Goal: Browse casually: Explore the website without a specific task or goal

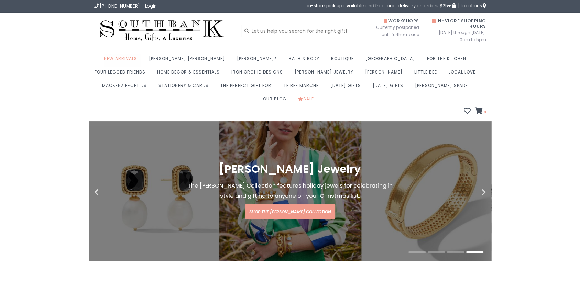
click at [129, 57] on link "New Arrivals" at bounding box center [122, 60] width 37 height 13
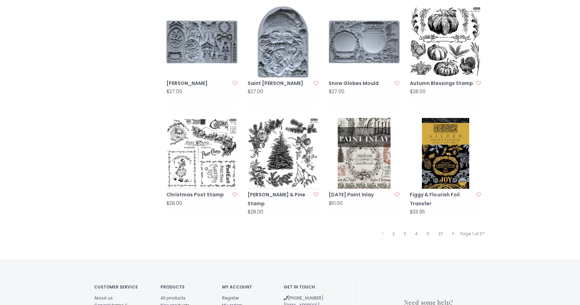
scroll to position [618, 0]
click at [451, 123] on img at bounding box center [445, 153] width 71 height 71
click at [393, 229] on link "2" at bounding box center [394, 233] width 6 height 9
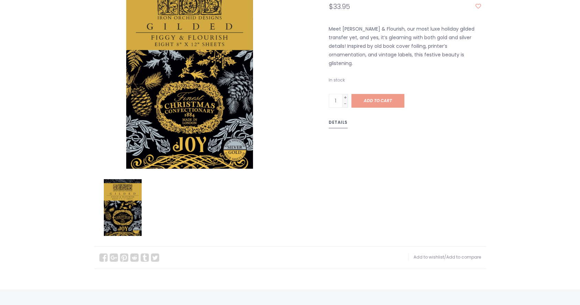
scroll to position [172, 0]
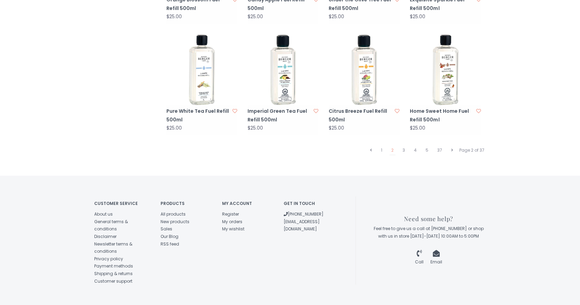
scroll to position [706, 0]
click at [402, 145] on link "3" at bounding box center [404, 149] width 6 height 9
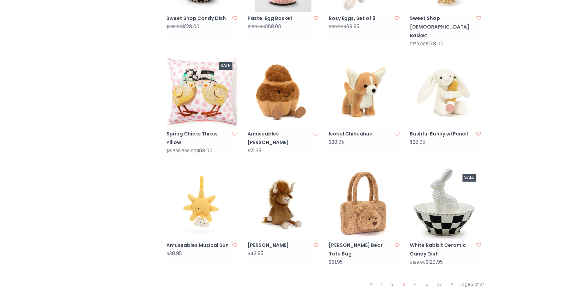
scroll to position [706, 0]
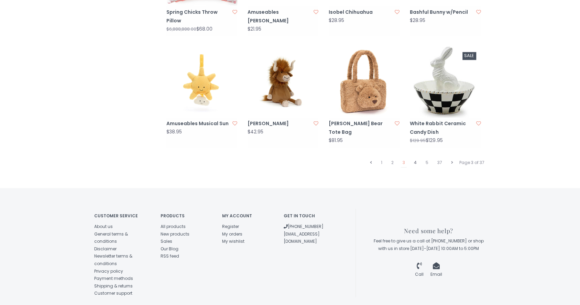
click at [417, 158] on link "4" at bounding box center [415, 162] width 6 height 9
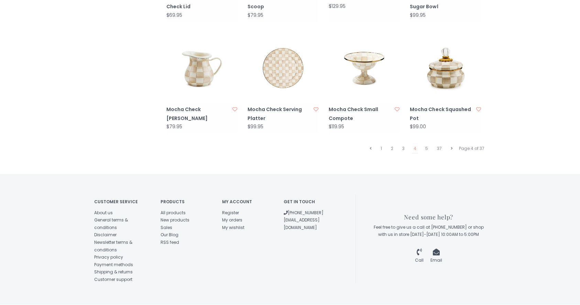
scroll to position [706, 0]
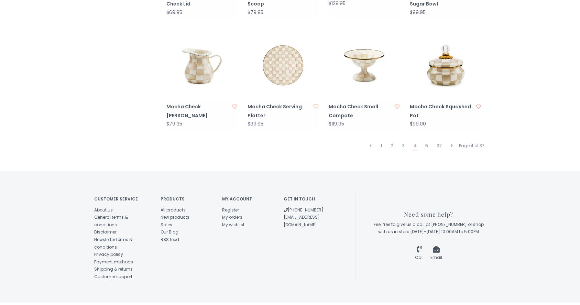
click at [428, 141] on link "5" at bounding box center [427, 145] width 6 height 9
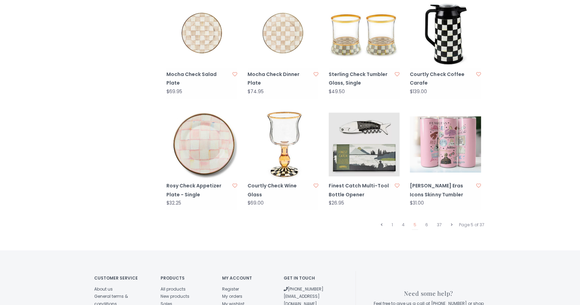
scroll to position [706, 0]
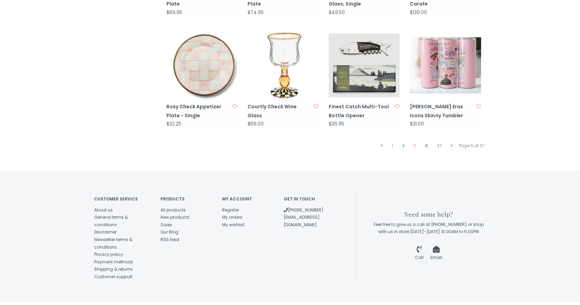
click at [427, 141] on link "6" at bounding box center [427, 145] width 6 height 9
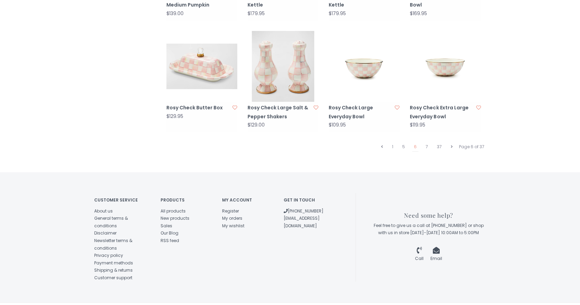
scroll to position [706, 0]
click at [428, 141] on link "7" at bounding box center [427, 145] width 6 height 9
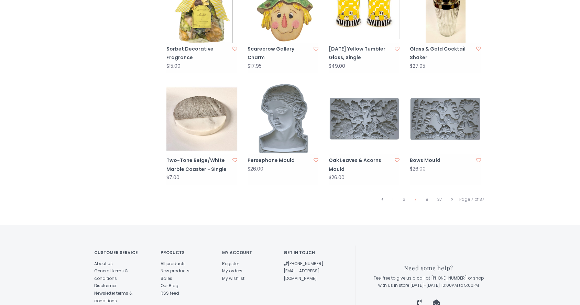
scroll to position [653, 0]
click at [426, 195] on link "8" at bounding box center [427, 199] width 6 height 9
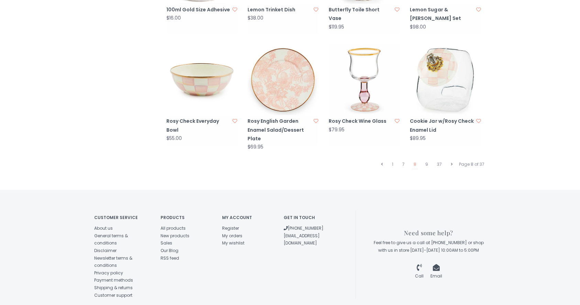
scroll to position [710, 0]
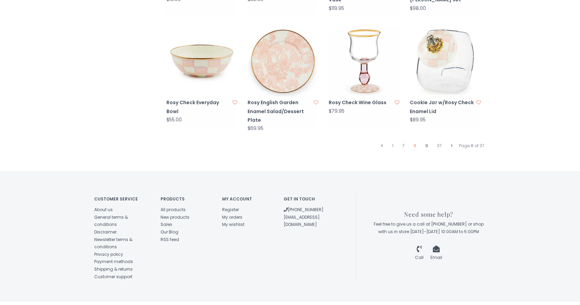
click at [428, 141] on link "9" at bounding box center [427, 145] width 6 height 9
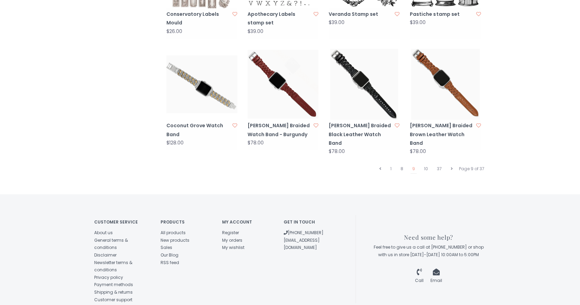
scroll to position [688, 0]
click at [424, 164] on link "10" at bounding box center [426, 168] width 8 height 9
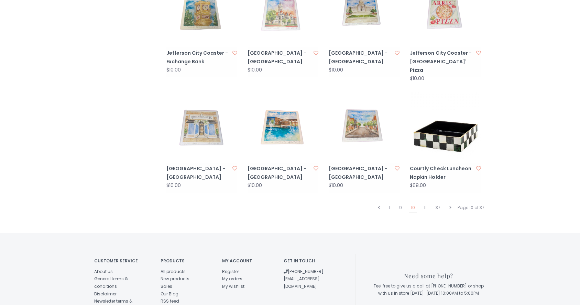
scroll to position [653, 0]
click at [426, 203] on link "11" at bounding box center [425, 207] width 6 height 9
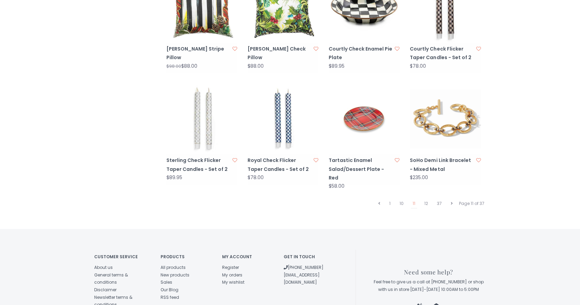
scroll to position [653, 0]
click at [424, 199] on link "12" at bounding box center [426, 203] width 7 height 9
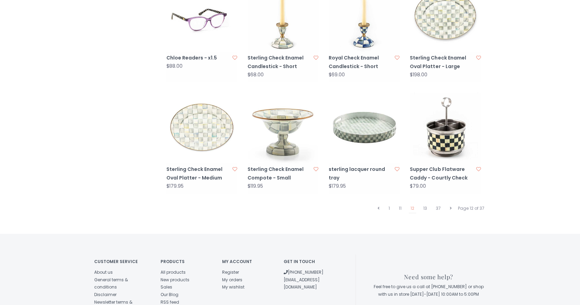
scroll to position [710, 0]
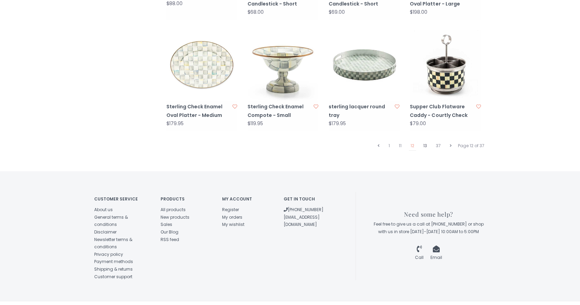
click at [421, 141] on link "13" at bounding box center [424, 145] width 7 height 9
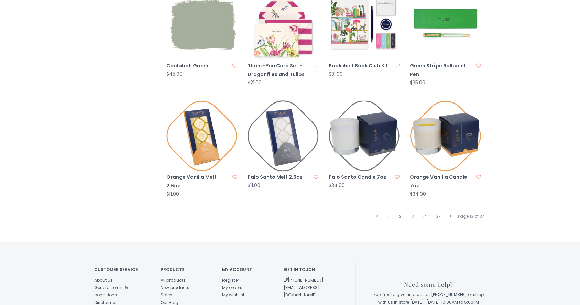
scroll to position [653, 0]
click at [422, 211] on link "14" at bounding box center [425, 215] width 8 height 9
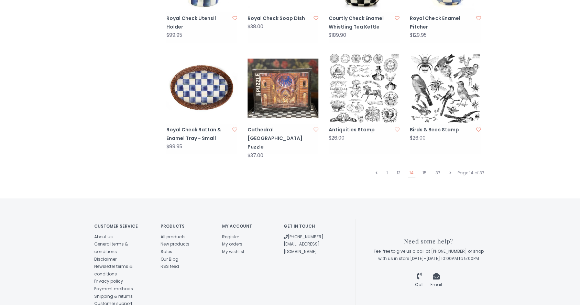
scroll to position [688, 0]
click at [426, 168] on link "15" at bounding box center [425, 172] width 8 height 9
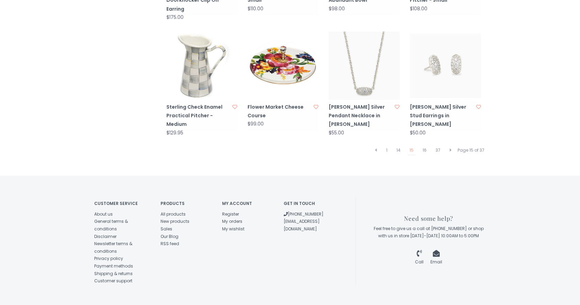
scroll to position [710, 0]
click at [424, 145] on link "16" at bounding box center [425, 149] width 8 height 9
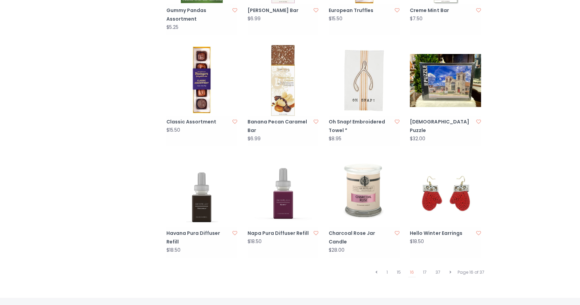
scroll to position [584, 0]
click at [426, 267] on link "17" at bounding box center [424, 271] width 7 height 9
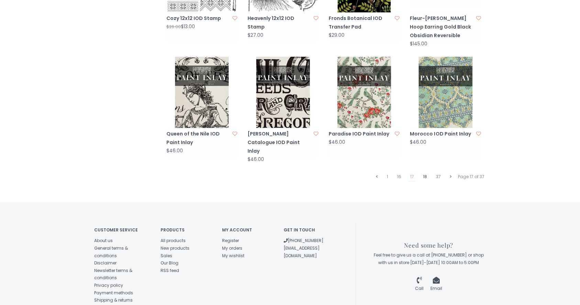
scroll to position [688, 0]
click at [428, 172] on link "18" at bounding box center [425, 176] width 8 height 9
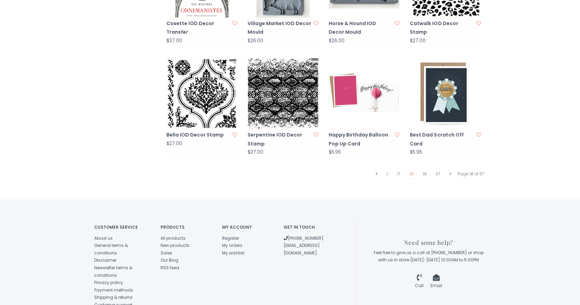
scroll to position [706, 0]
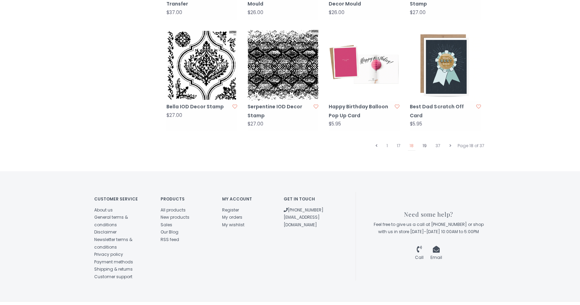
click at [422, 141] on link "19" at bounding box center [425, 145] width 8 height 9
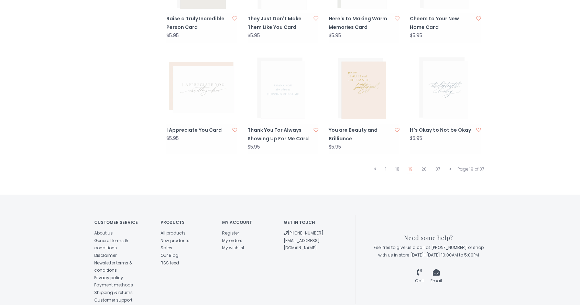
scroll to position [687, 0]
click at [427, 164] on link "20" at bounding box center [424, 168] width 9 height 9
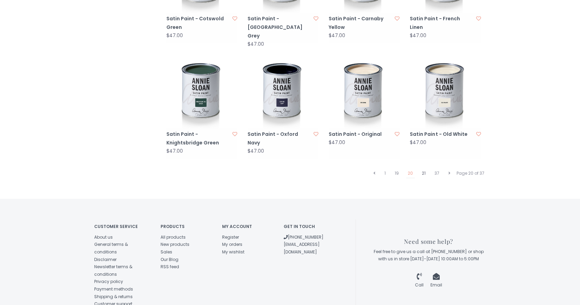
scroll to position [687, 0]
click at [419, 168] on ul "1 19 20 21 37" at bounding box center [412, 172] width 86 height 9
click at [423, 168] on link "21" at bounding box center [423, 172] width 7 height 9
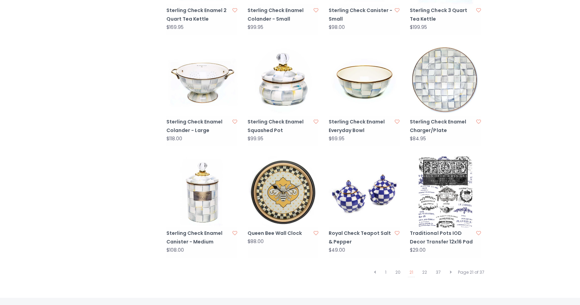
scroll to position [584, 0]
click at [426, 267] on link "22" at bounding box center [424, 271] width 8 height 9
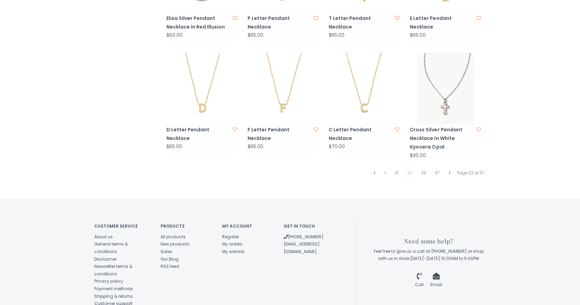
scroll to position [688, 0]
click at [425, 168] on link "23" at bounding box center [423, 172] width 8 height 9
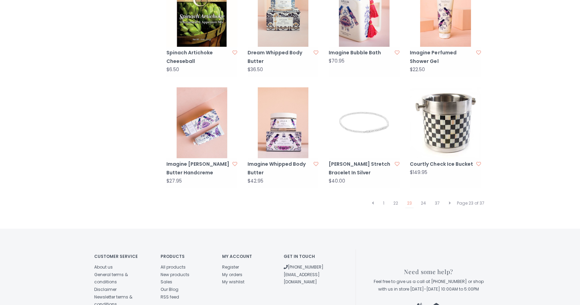
scroll to position [653, 0]
click at [424, 198] on link "24" at bounding box center [423, 202] width 9 height 9
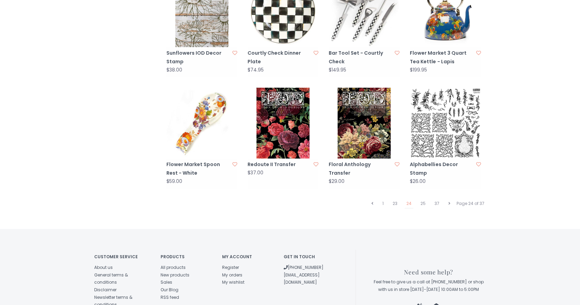
scroll to position [653, 0]
click at [426, 199] on link "25" at bounding box center [423, 203] width 9 height 9
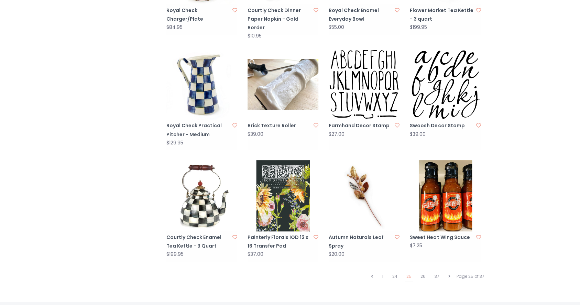
scroll to position [584, 0]
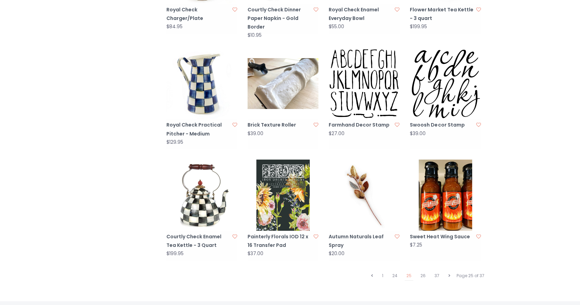
click at [262, 73] on img at bounding box center [283, 83] width 71 height 71
click at [425, 271] on link "26" at bounding box center [423, 275] width 9 height 9
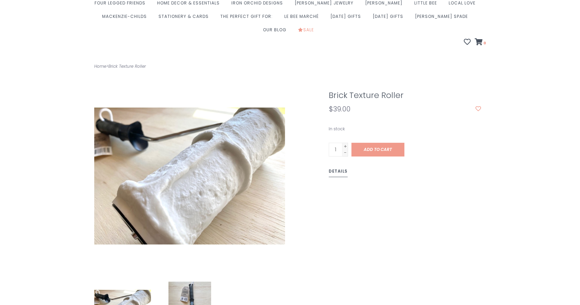
scroll to position [69, 0]
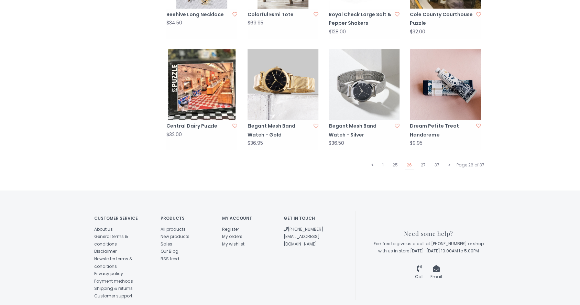
scroll to position [687, 0]
click at [424, 161] on link "27" at bounding box center [423, 165] width 8 height 9
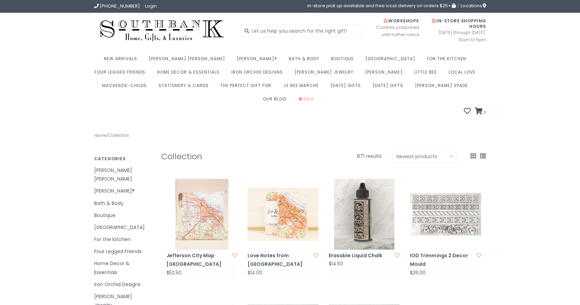
click at [290, 196] on img at bounding box center [283, 214] width 71 height 71
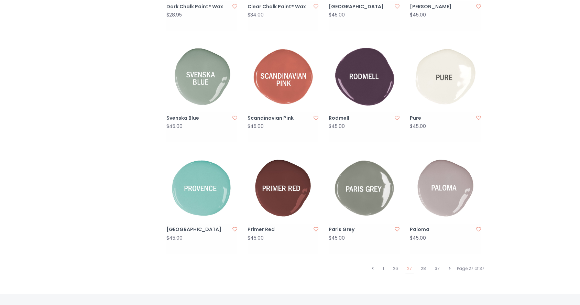
scroll to position [584, 0]
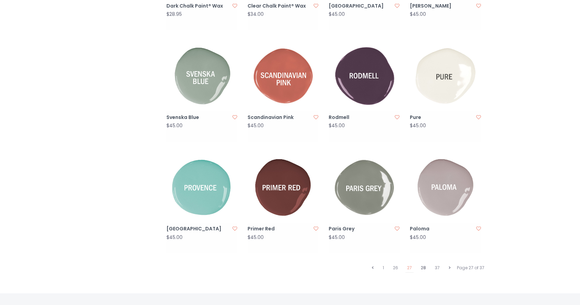
click at [420, 263] on link "28" at bounding box center [423, 267] width 9 height 9
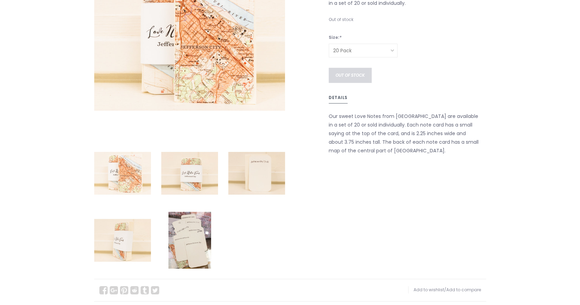
scroll to position [206, 0]
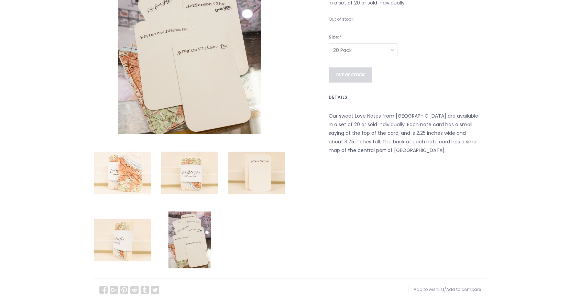
click at [183, 216] on img at bounding box center [189, 239] width 57 height 57
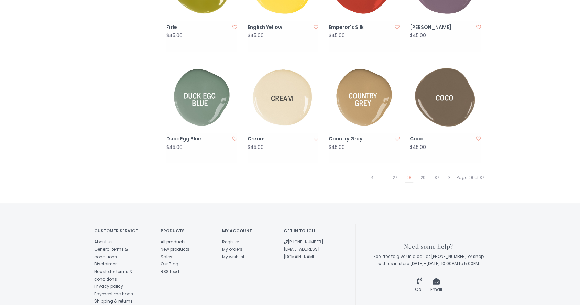
scroll to position [706, 0]
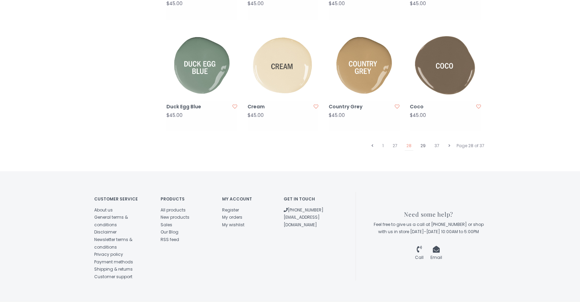
click at [423, 141] on link "29" at bounding box center [423, 145] width 9 height 9
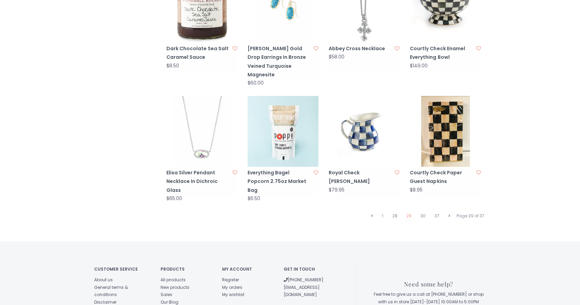
scroll to position [653, 0]
click at [424, 211] on link "30" at bounding box center [423, 215] width 9 height 9
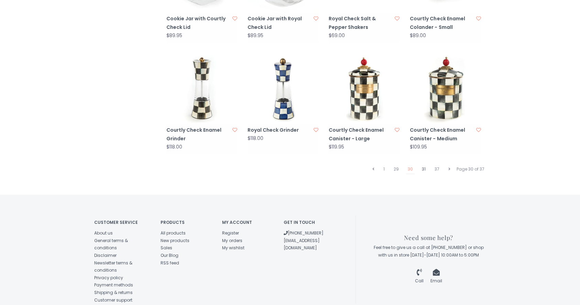
click at [425, 165] on link "31" at bounding box center [423, 169] width 7 height 9
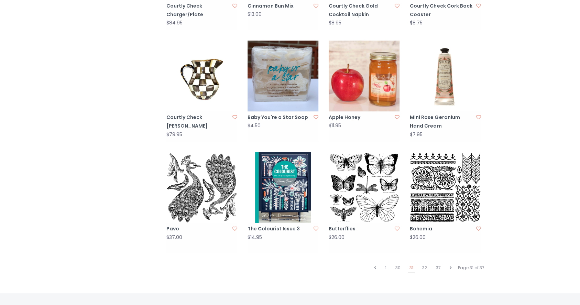
scroll to position [584, 0]
click at [425, 263] on link "32" at bounding box center [424, 267] width 8 height 9
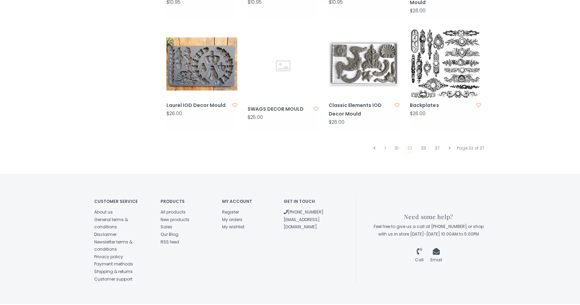
scroll to position [714, 0]
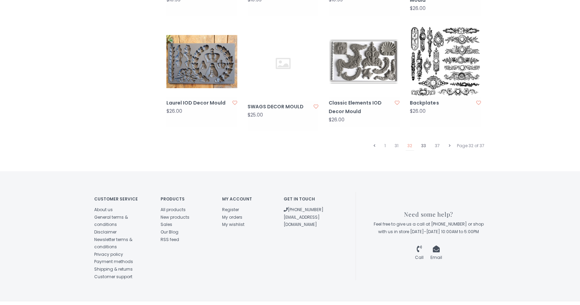
click at [423, 141] on link "33" at bounding box center [423, 145] width 8 height 9
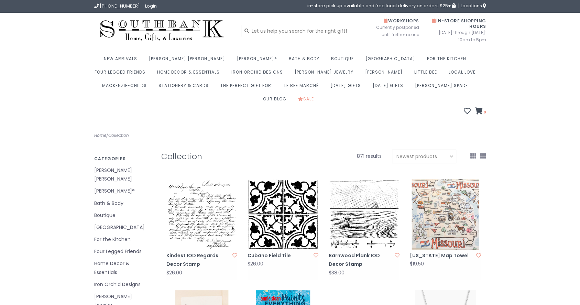
click at [206, 200] on img at bounding box center [201, 214] width 71 height 71
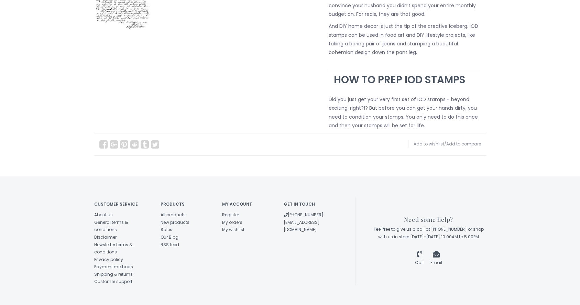
scroll to position [378, 0]
